Goal: Transaction & Acquisition: Purchase product/service

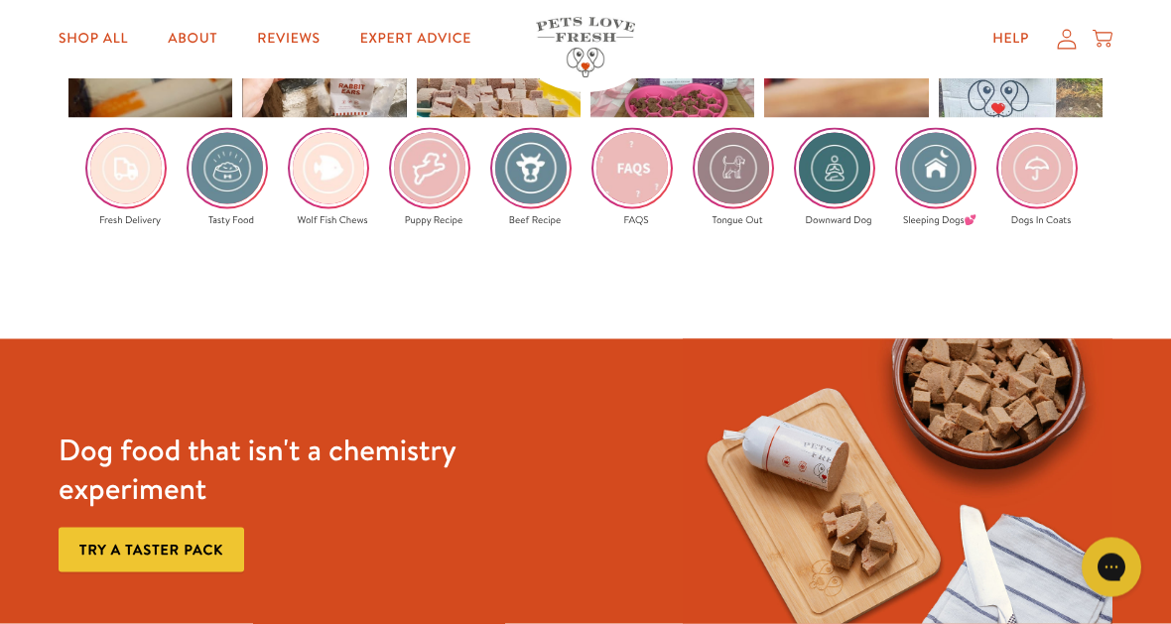
scroll to position [3059, 0]
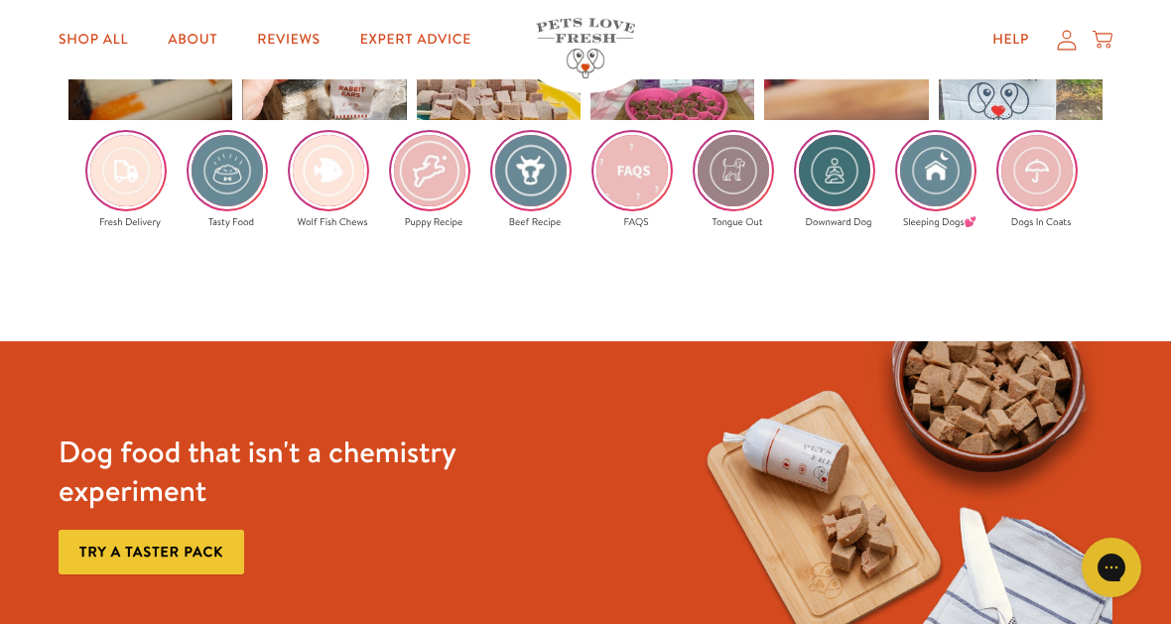
click at [197, 29] on link "About" at bounding box center [192, 40] width 81 height 40
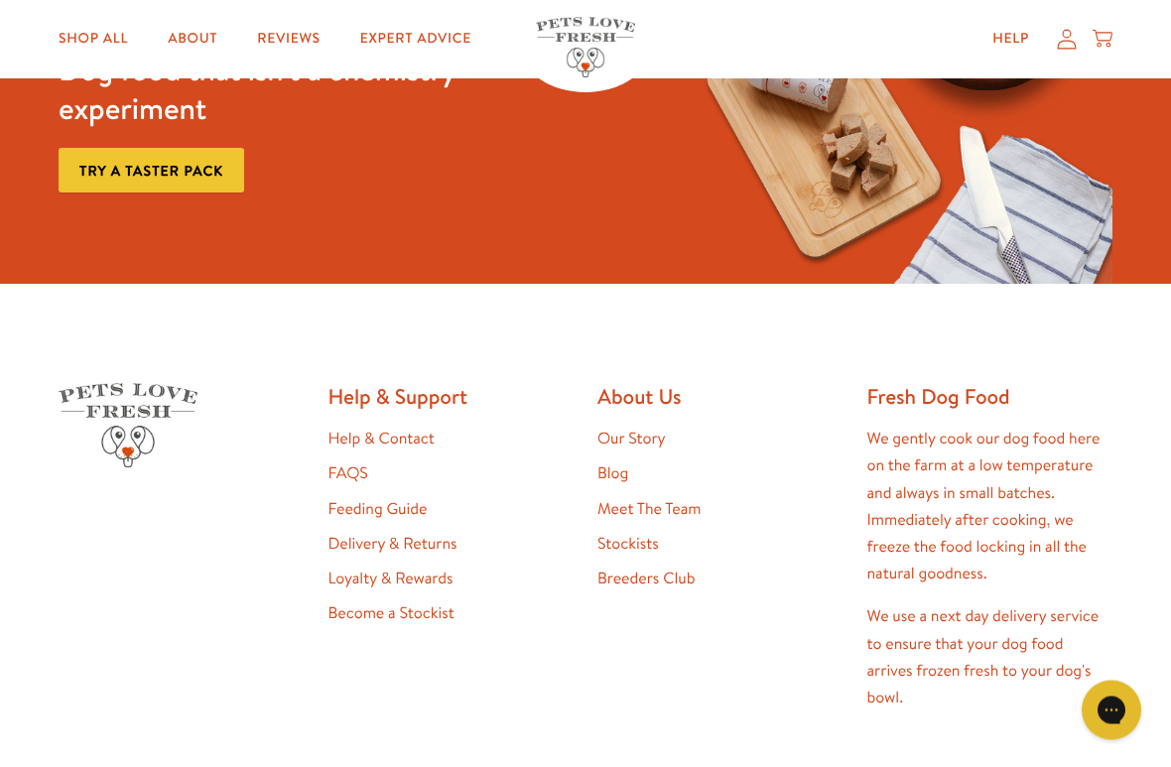
scroll to position [5080, 0]
click at [406, 498] on link "Feeding Guide" at bounding box center [377, 509] width 99 height 22
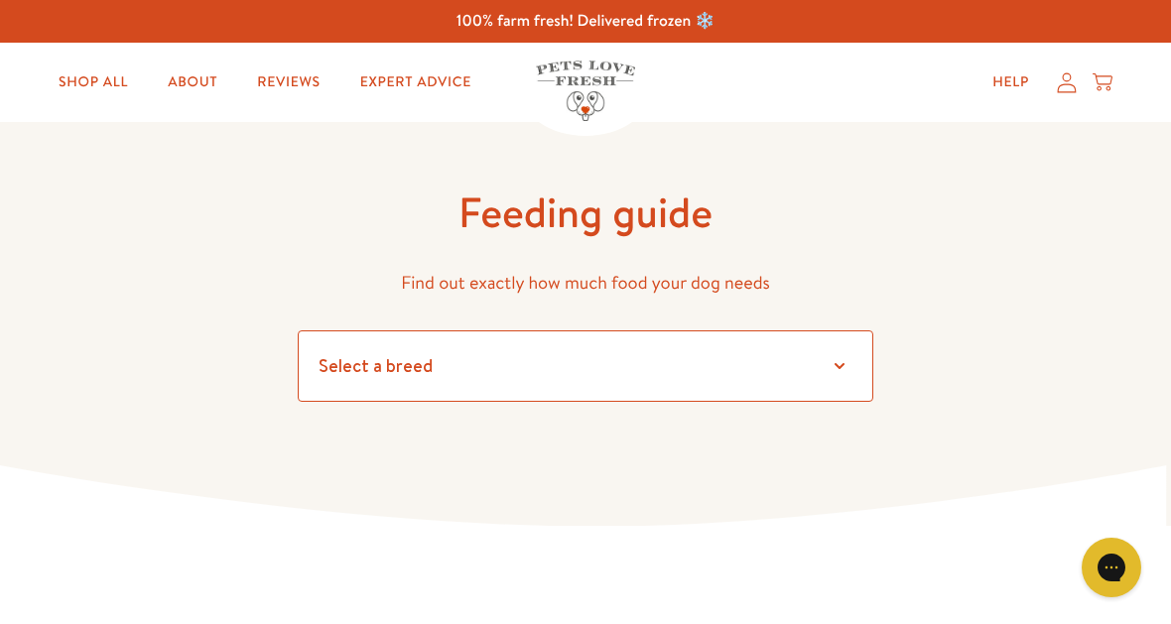
click at [844, 357] on select "Select a breed Affenpinscher Afghan hound Airedale terrier Akita Alaskan Malamu…" at bounding box center [586, 365] width 576 height 71
select select "30"
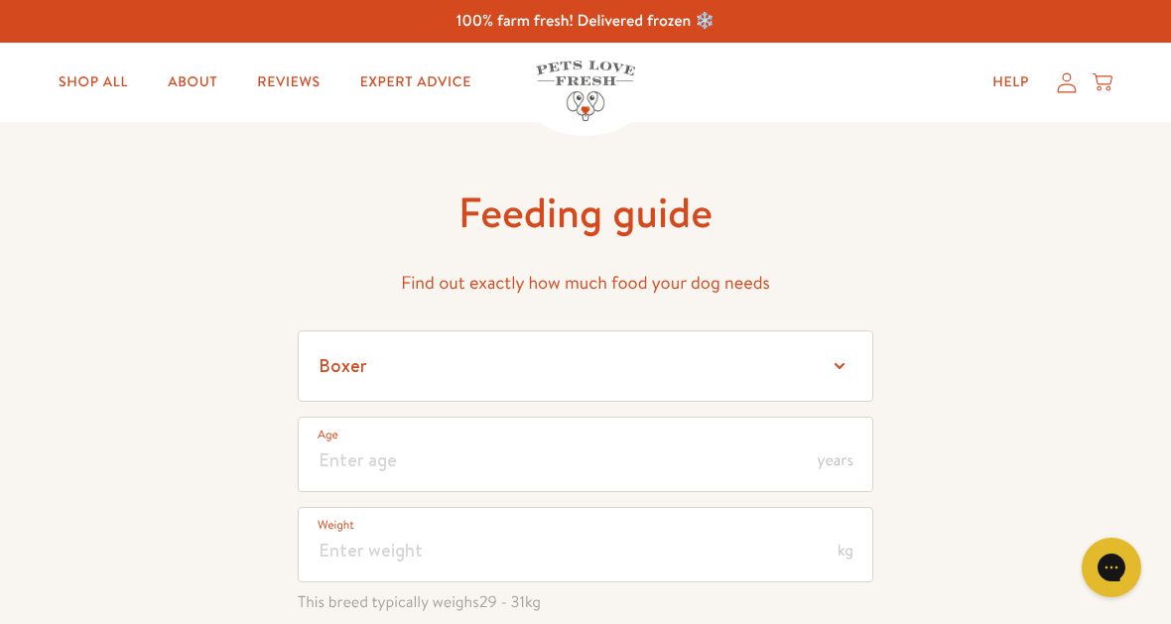
click at [841, 457] on span "years" at bounding box center [836, 461] width 36 height 16
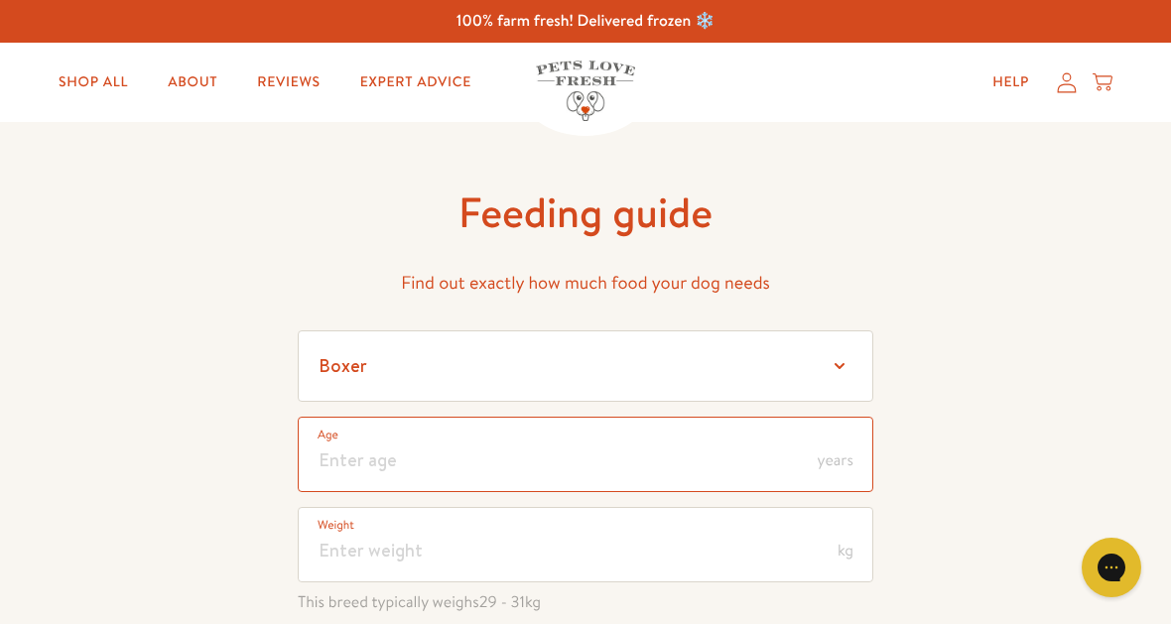
click at [441, 457] on input "number" at bounding box center [586, 454] width 576 height 75
type input "1"
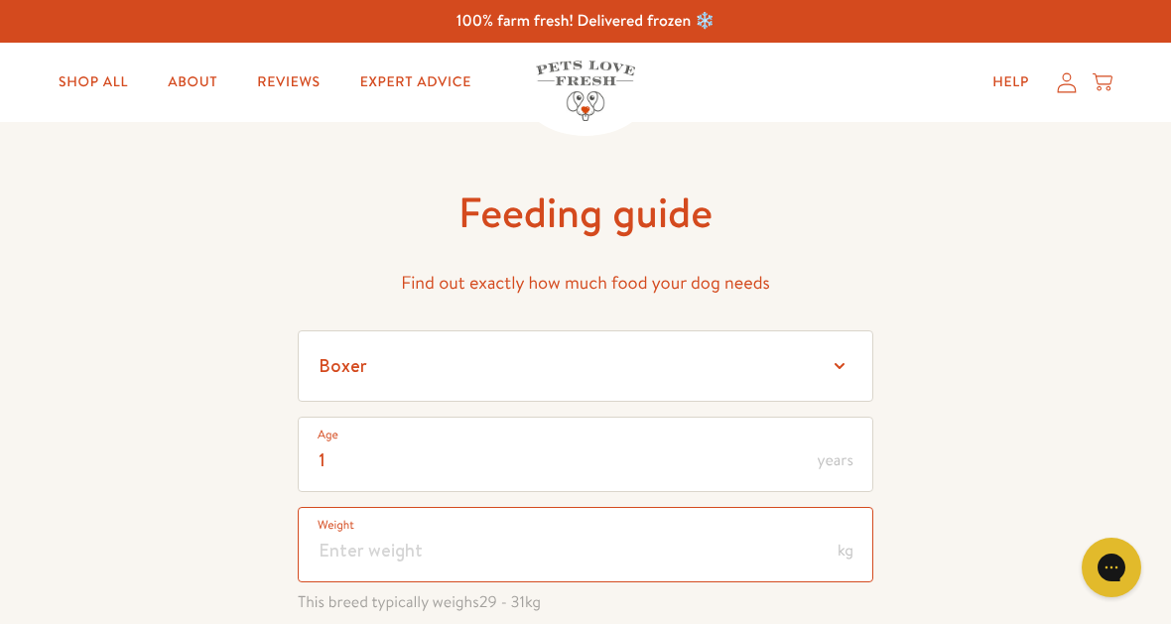
click at [658, 561] on input "number" at bounding box center [586, 544] width 576 height 75
type input "2"
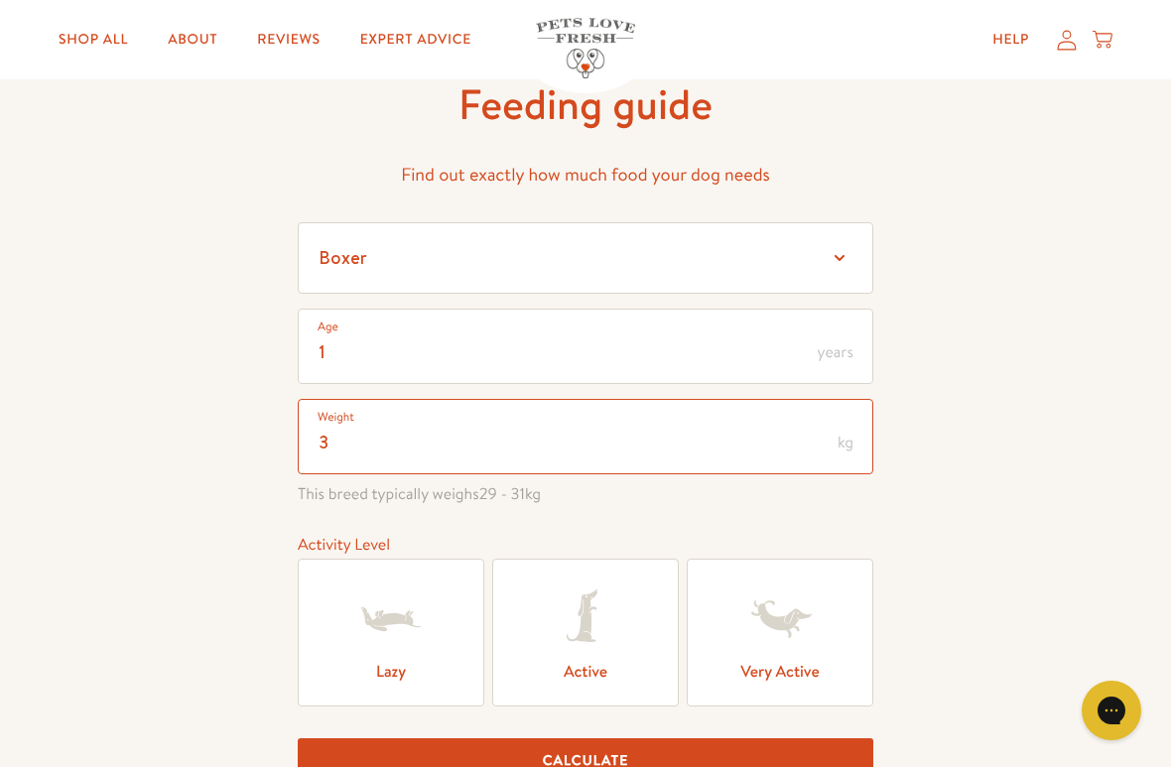
scroll to position [111, 0]
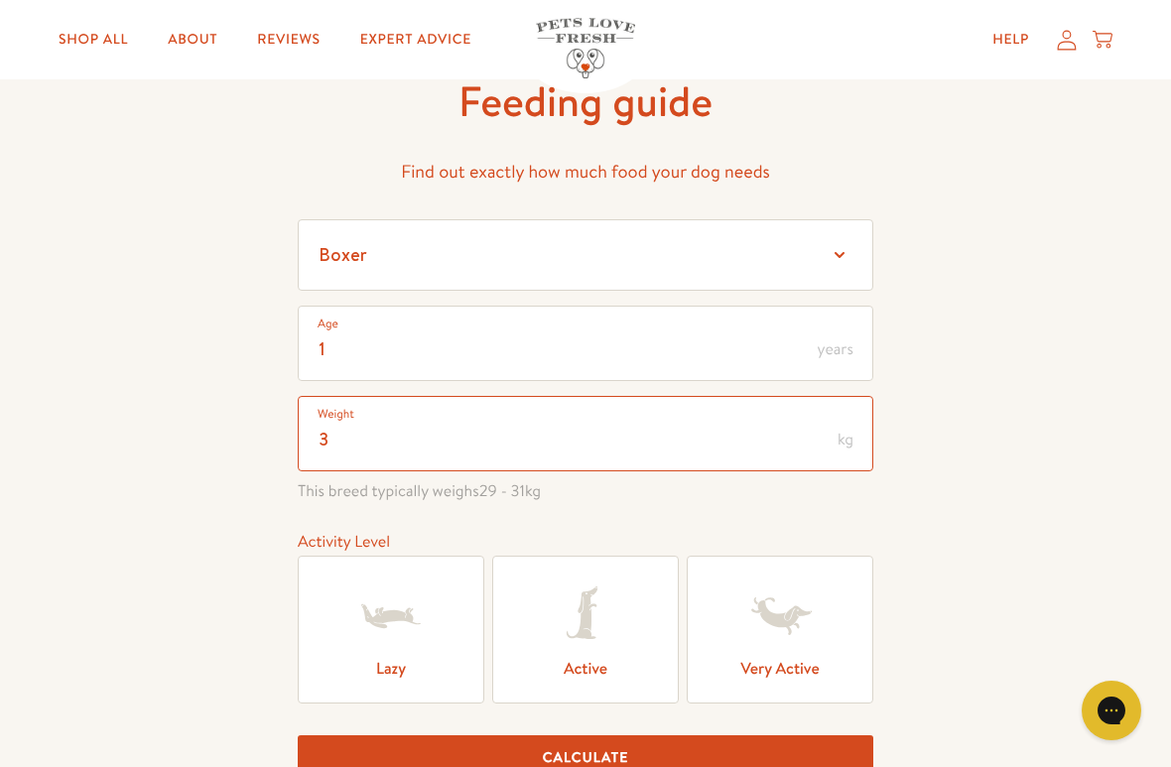
type input "3"
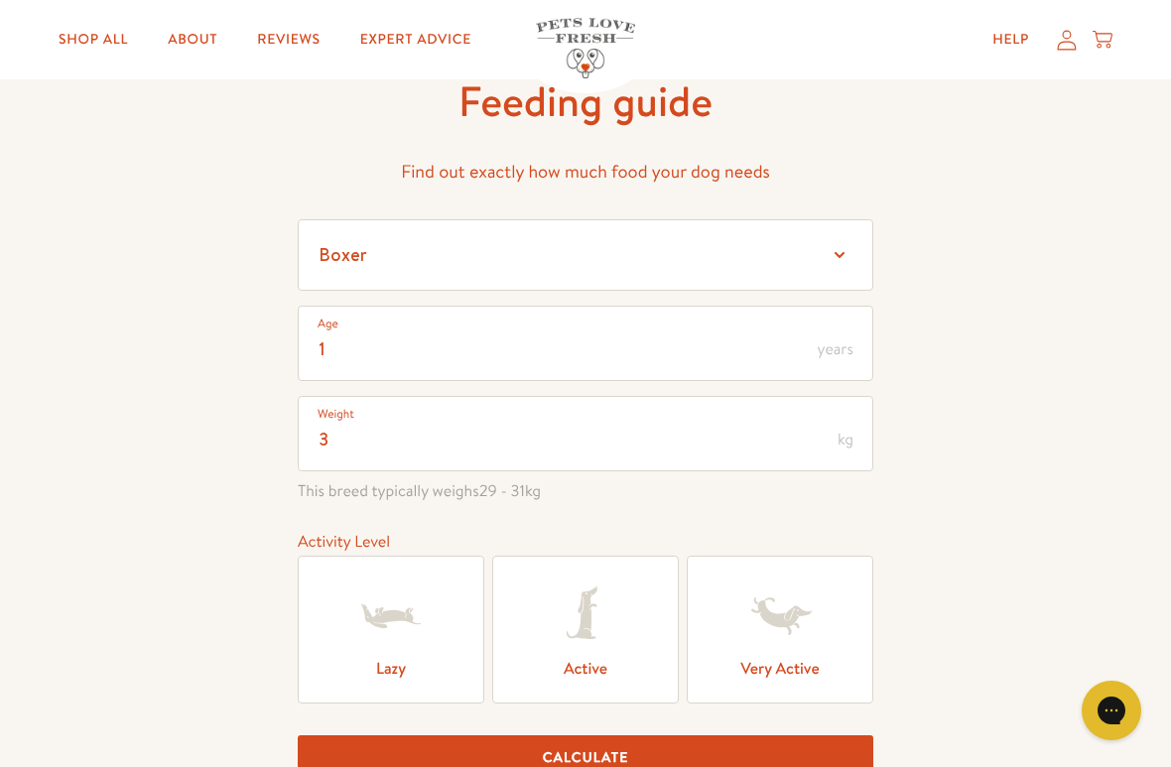
click at [797, 623] on icon at bounding box center [779, 616] width 79 height 79
click at [0, 0] on input "Very Active" at bounding box center [0, 0] width 0 height 0
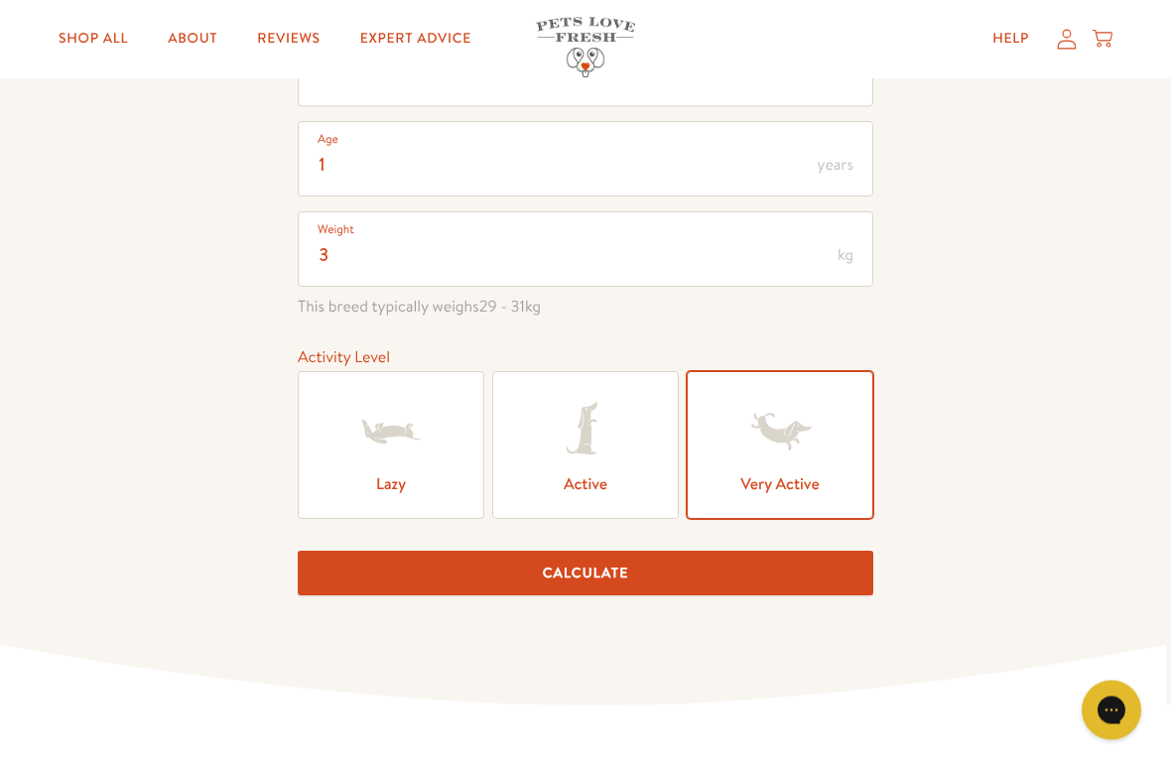
click at [574, 581] on button "Calculate" at bounding box center [586, 574] width 576 height 45
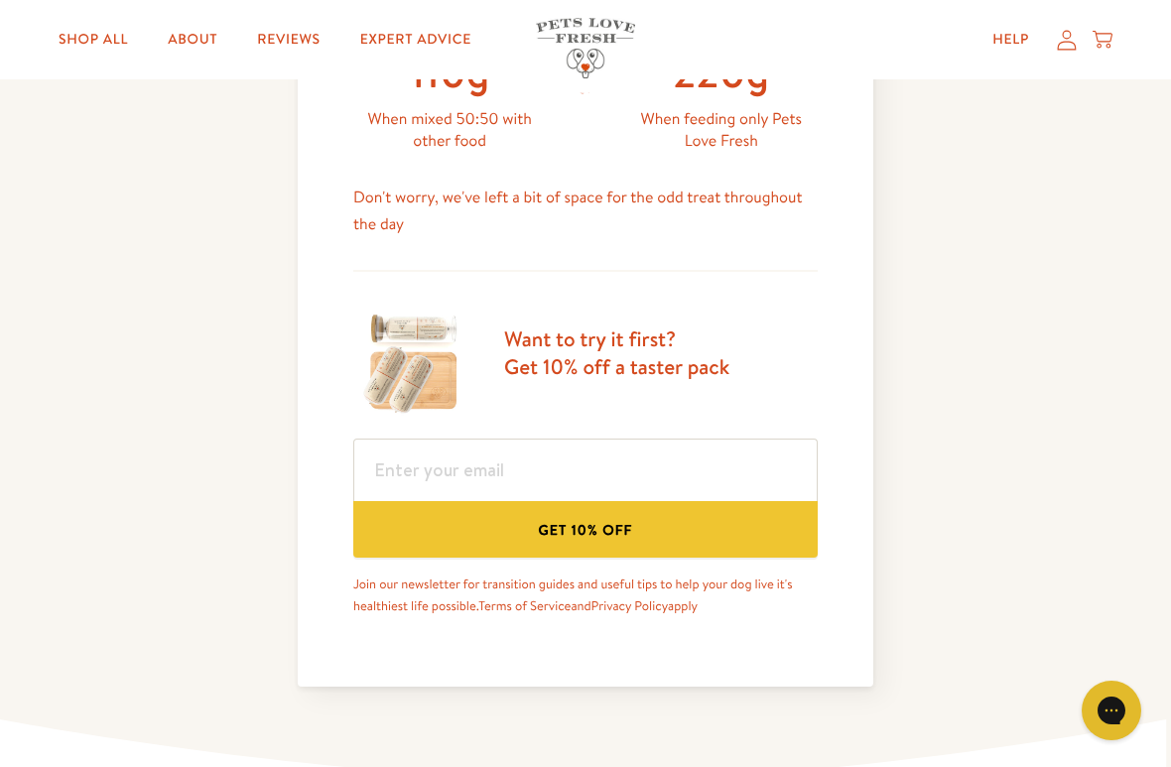
scroll to position [1013, 0]
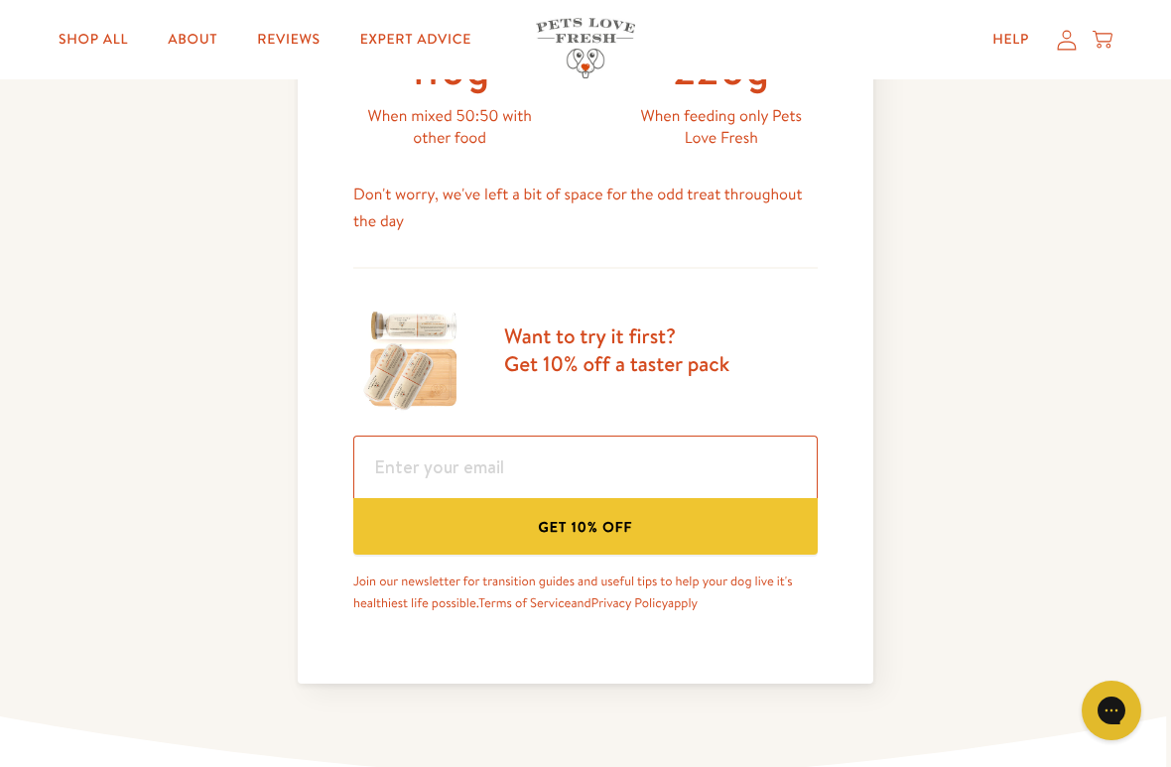
click at [520, 477] on input "email" at bounding box center [585, 467] width 464 height 63
type input "tolliedog1@sky.com"
click at [606, 533] on button "Get 10% off" at bounding box center [585, 526] width 464 height 57
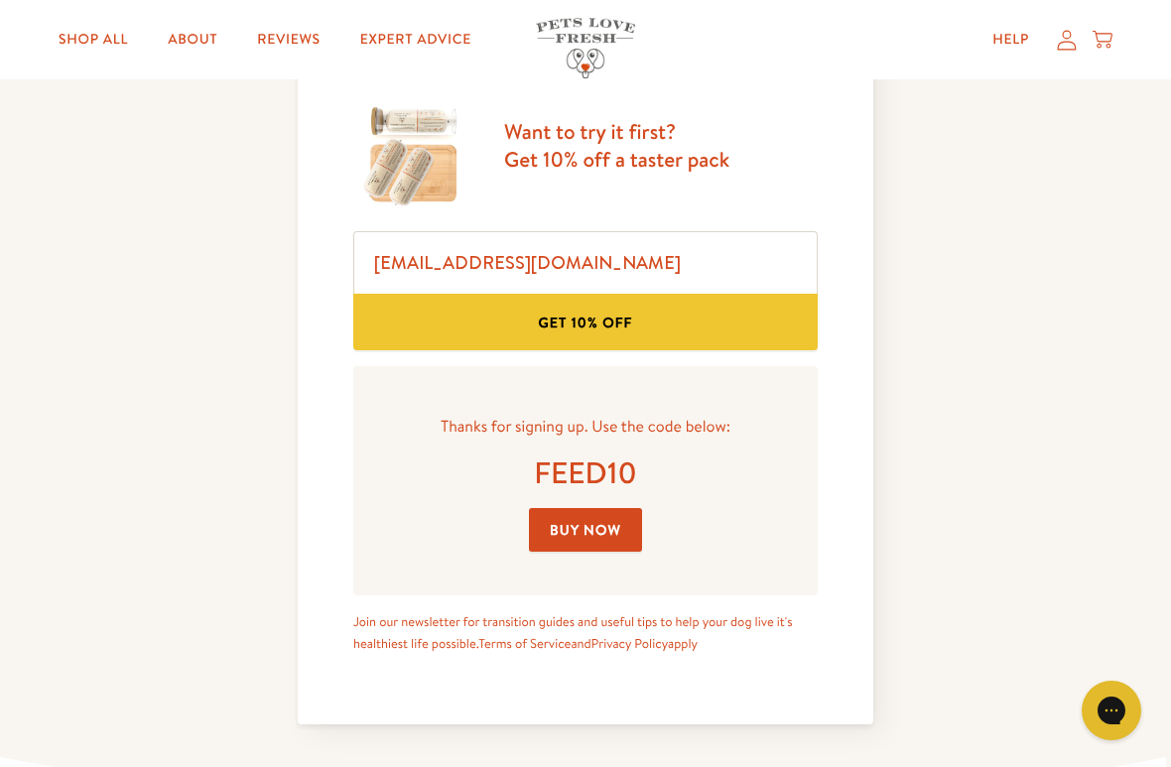
scroll to position [1220, 0]
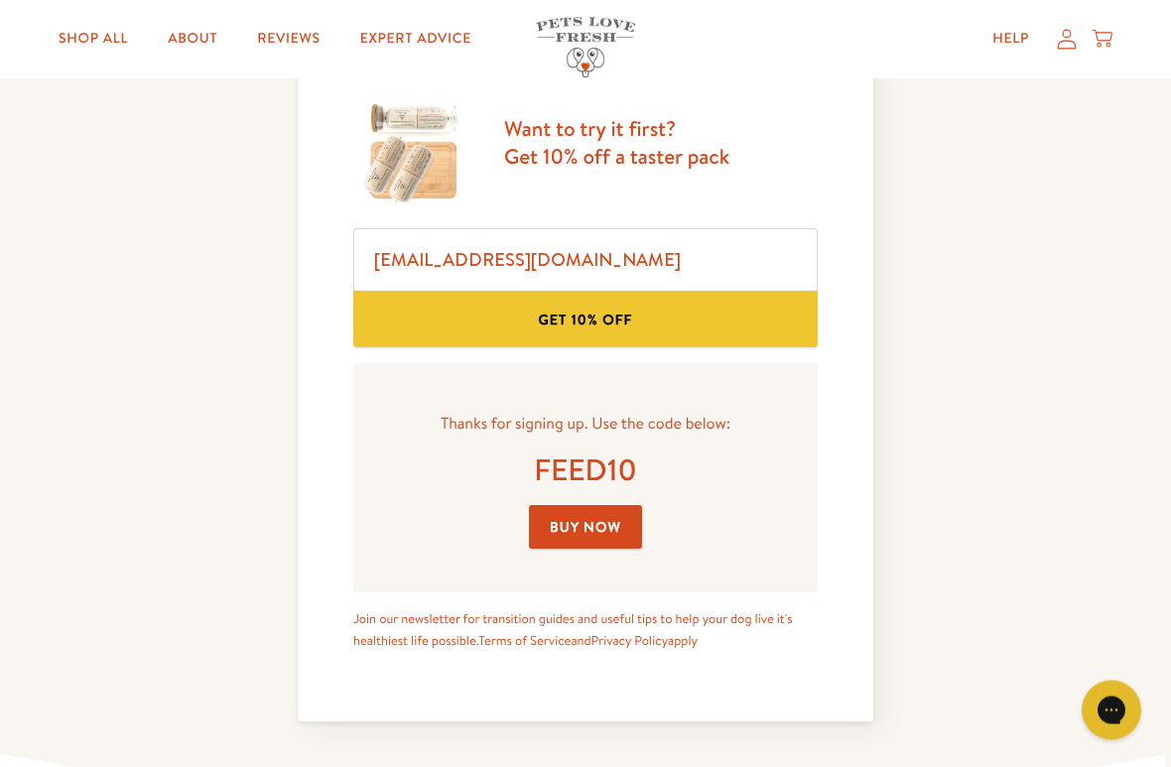
click at [568, 515] on link "Buy Now" at bounding box center [585, 528] width 113 height 45
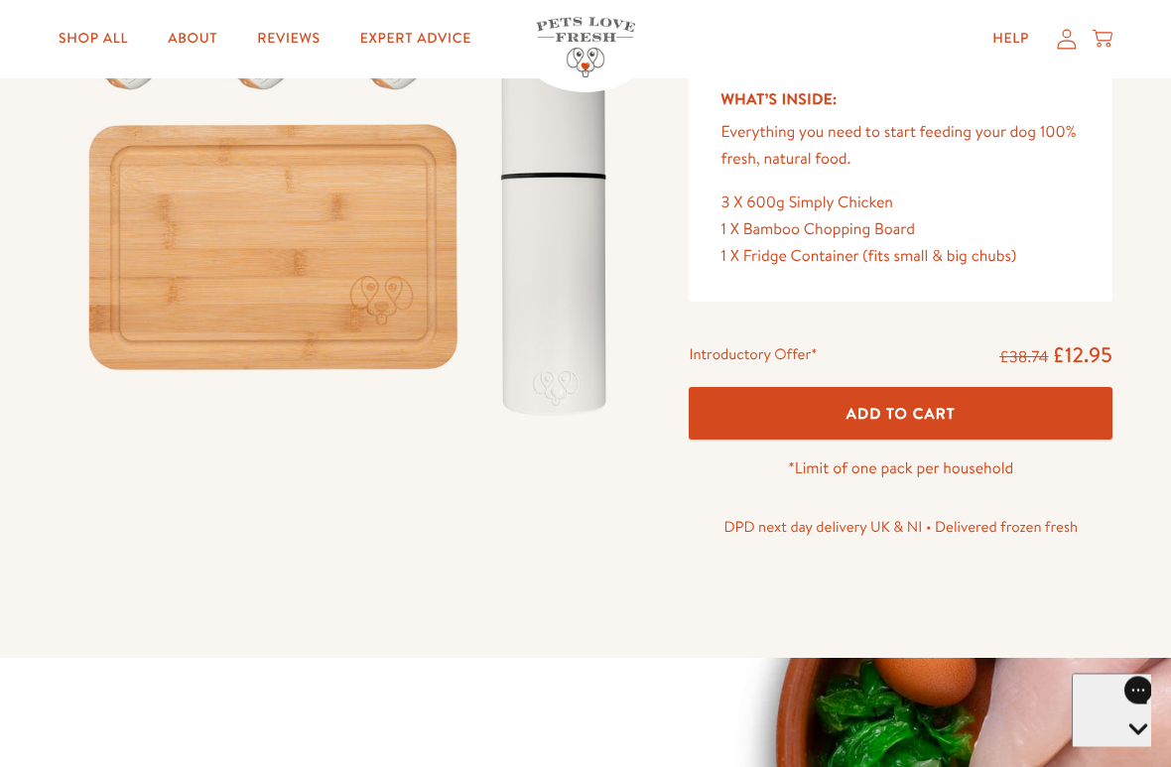
scroll to position [311, 0]
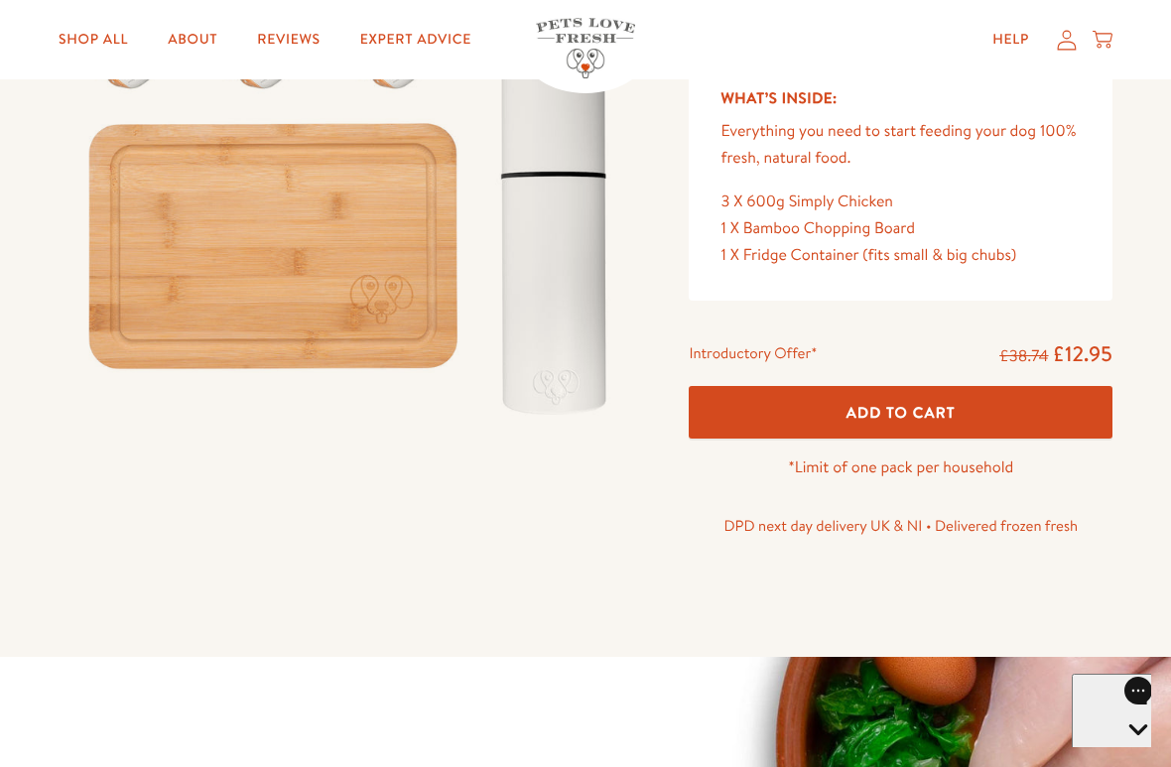
click at [951, 402] on span "Add To Cart" at bounding box center [900, 412] width 109 height 21
